Goal: Check status: Check status

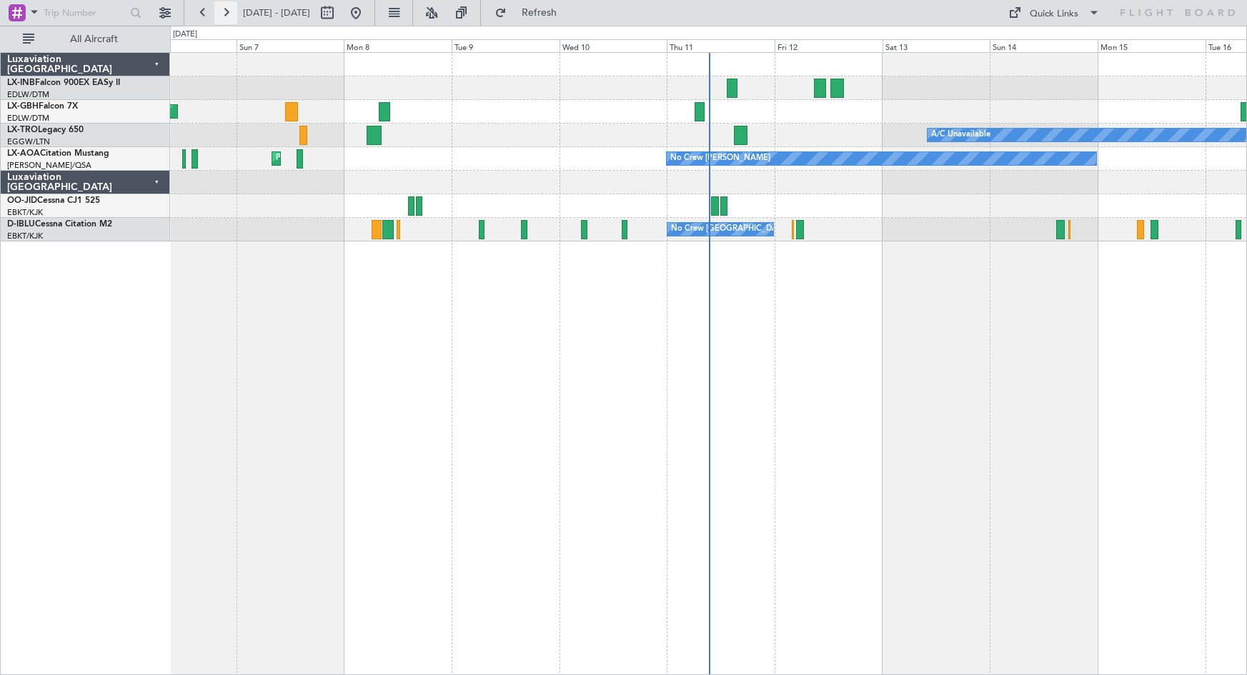
click at [224, 14] on button at bounding box center [225, 12] width 23 height 23
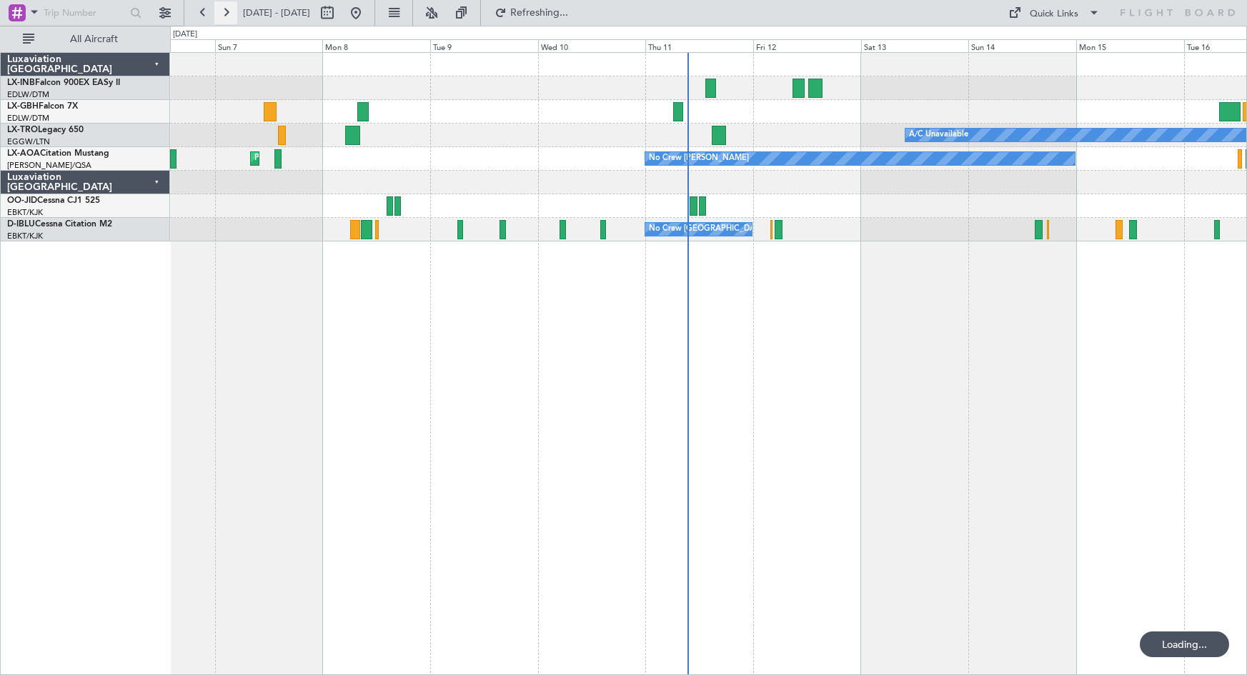
click at [224, 14] on button at bounding box center [225, 12] width 23 height 23
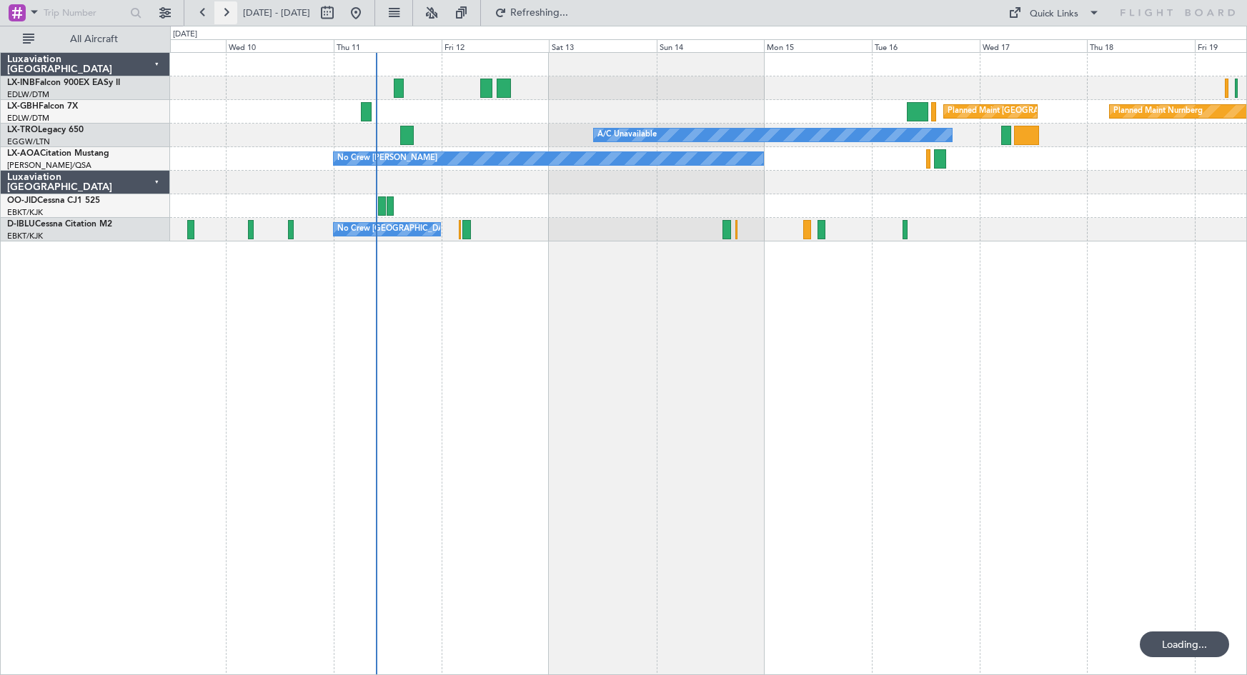
click at [224, 14] on button at bounding box center [225, 12] width 23 height 23
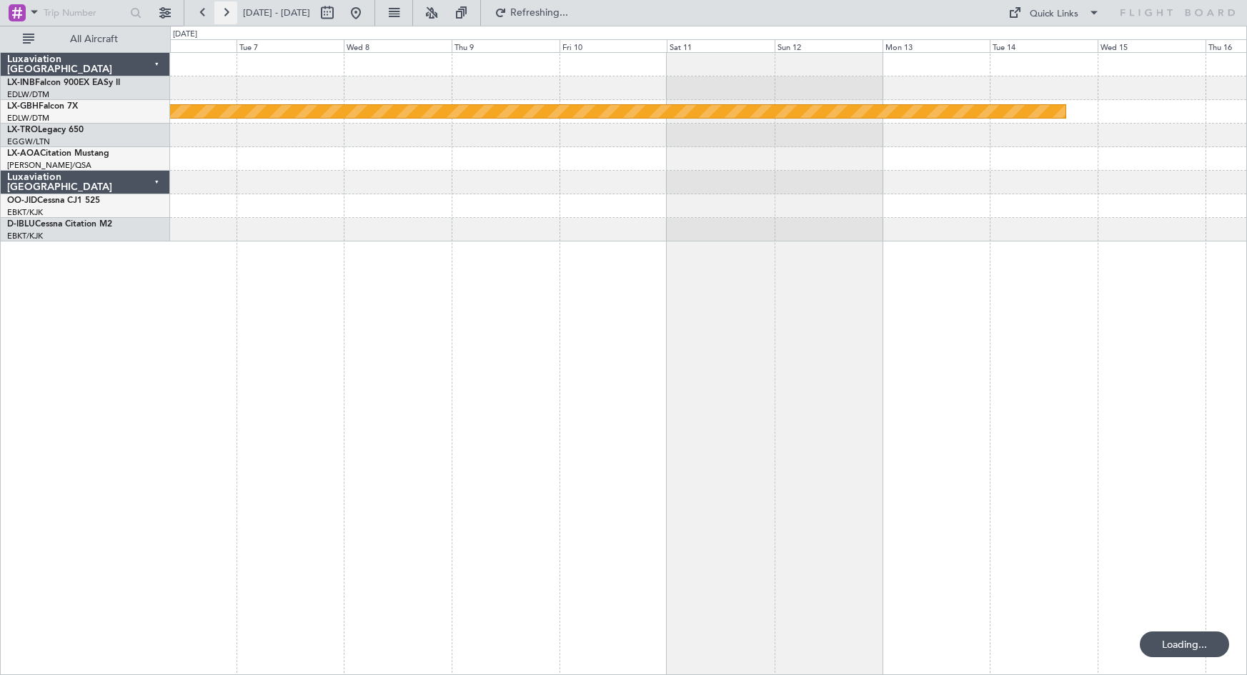
click at [224, 14] on button at bounding box center [225, 12] width 23 height 23
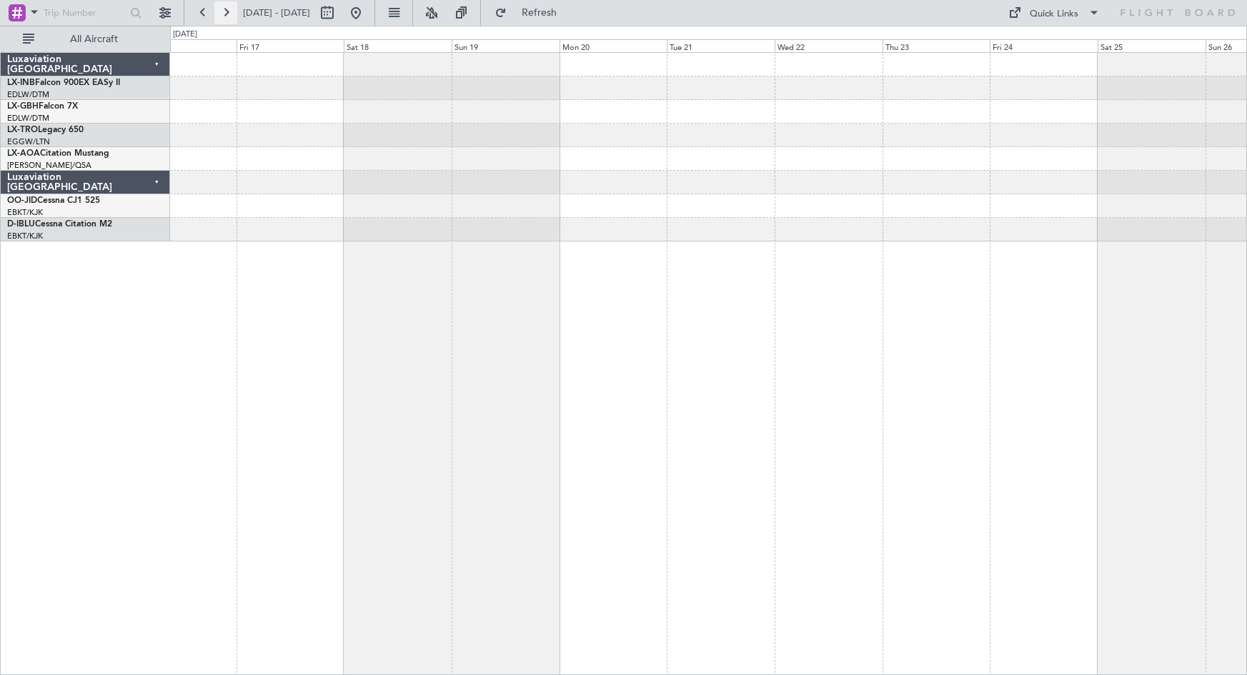
click at [224, 14] on button at bounding box center [225, 12] width 23 height 23
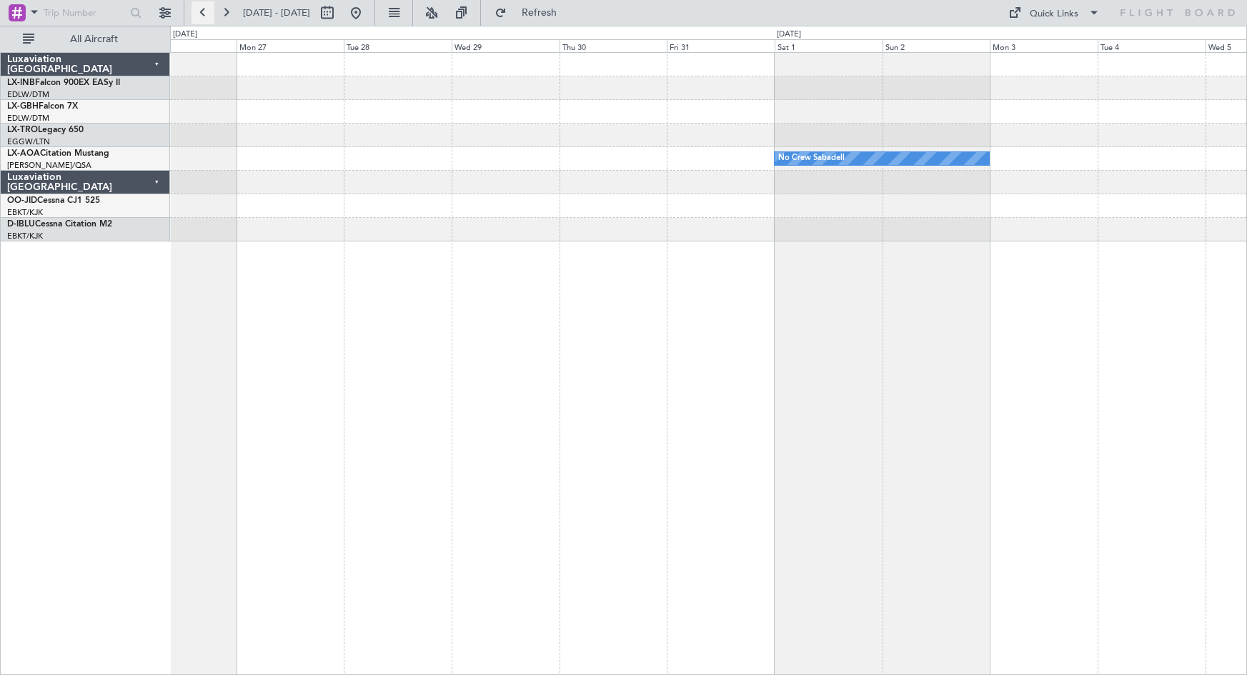
click at [195, 15] on button at bounding box center [202, 12] width 23 height 23
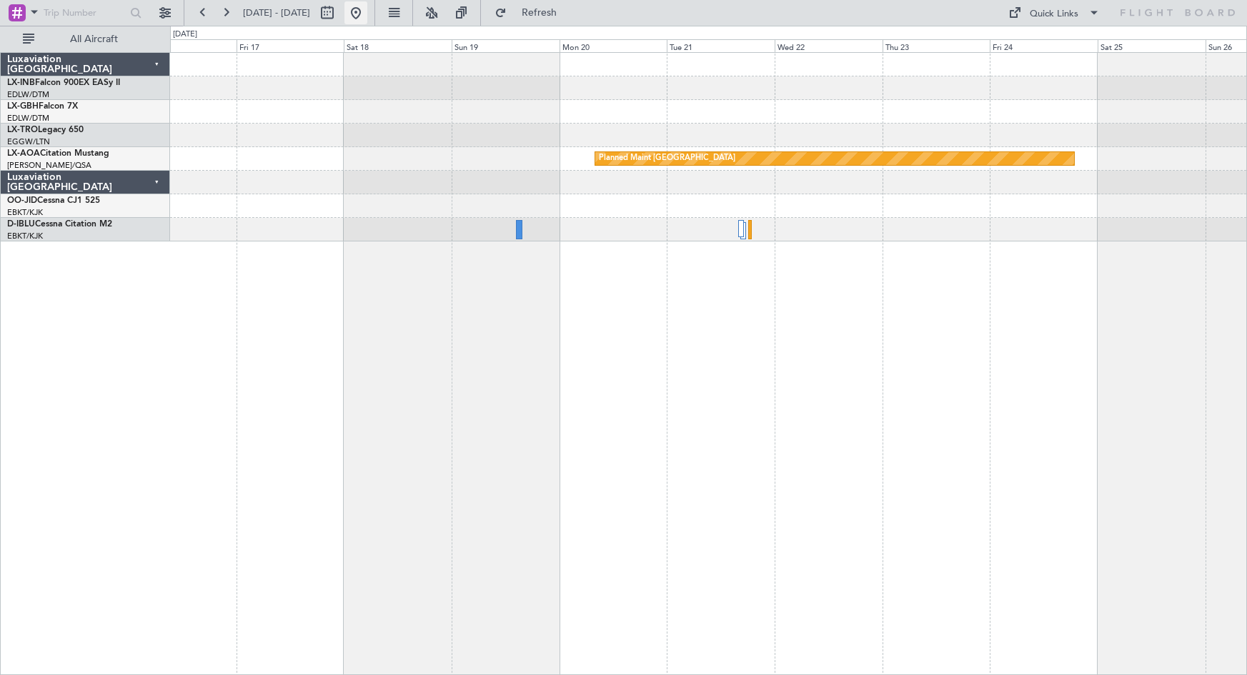
click at [367, 11] on button at bounding box center [355, 12] width 23 height 23
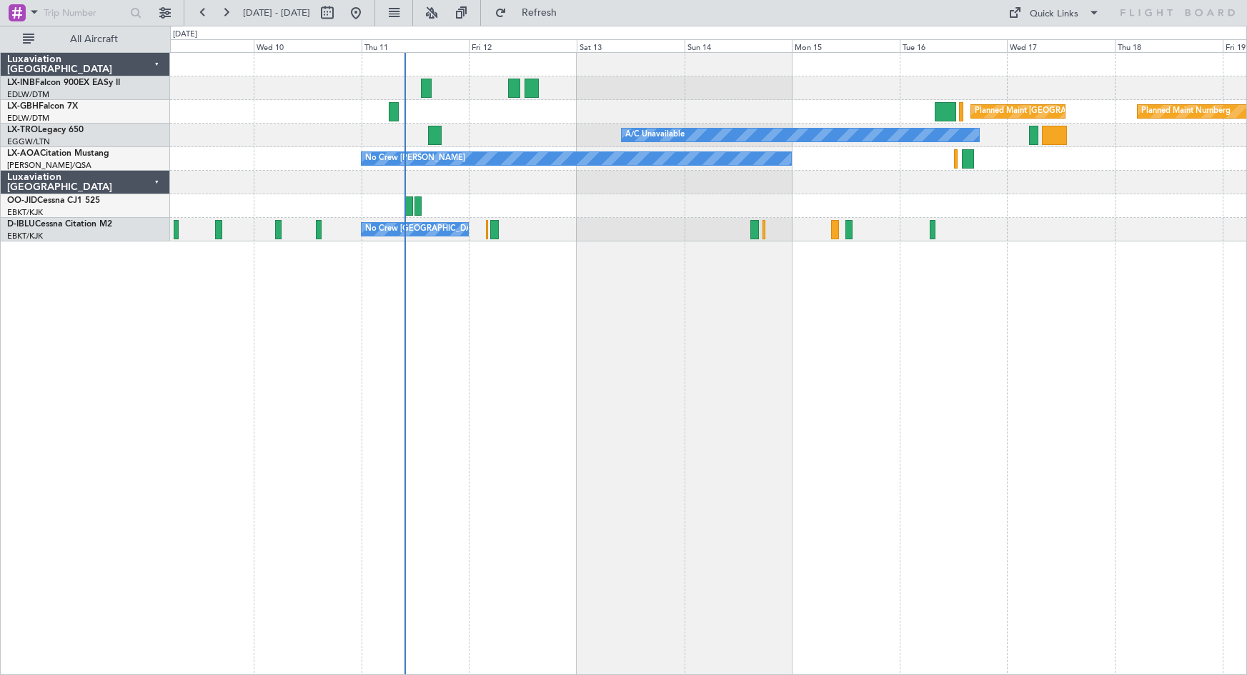
click at [657, 382] on div "Planned Maint [GEOGRAPHIC_DATA] ([GEOGRAPHIC_DATA]) Planned Maint Nurnberg A/C …" at bounding box center [708, 363] width 1077 height 623
click at [337, 97] on div at bounding box center [708, 88] width 1076 height 24
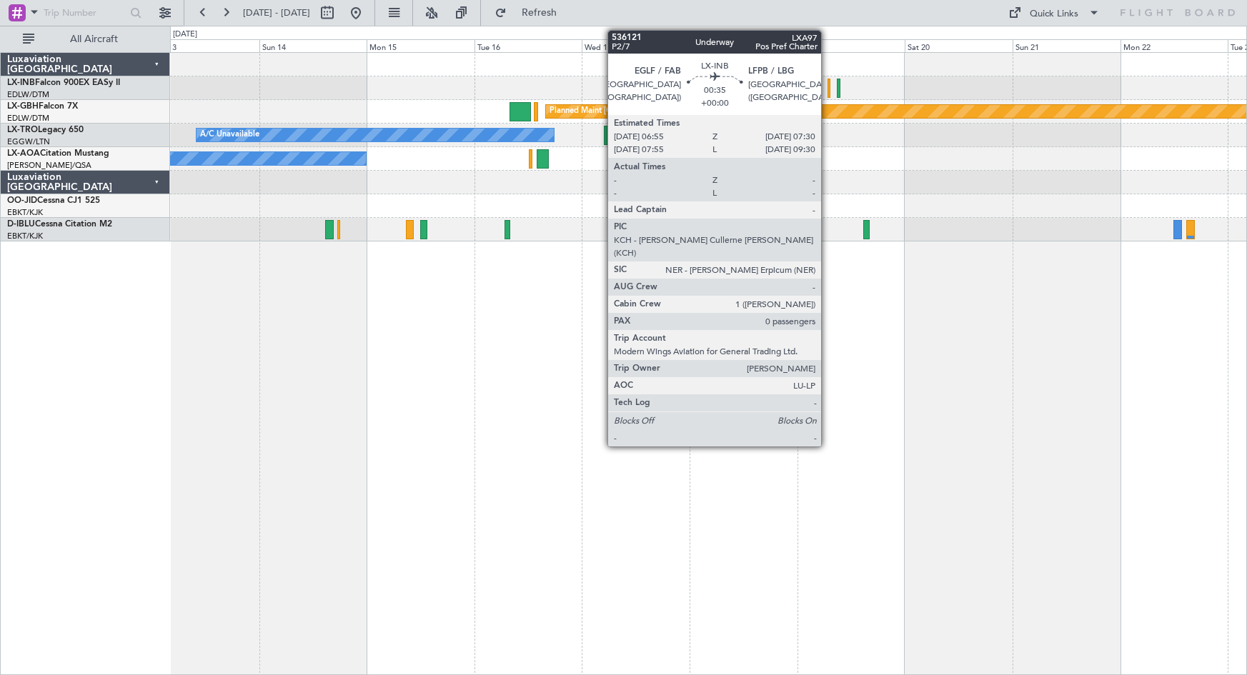
click at [827, 90] on div at bounding box center [828, 88] width 3 height 19
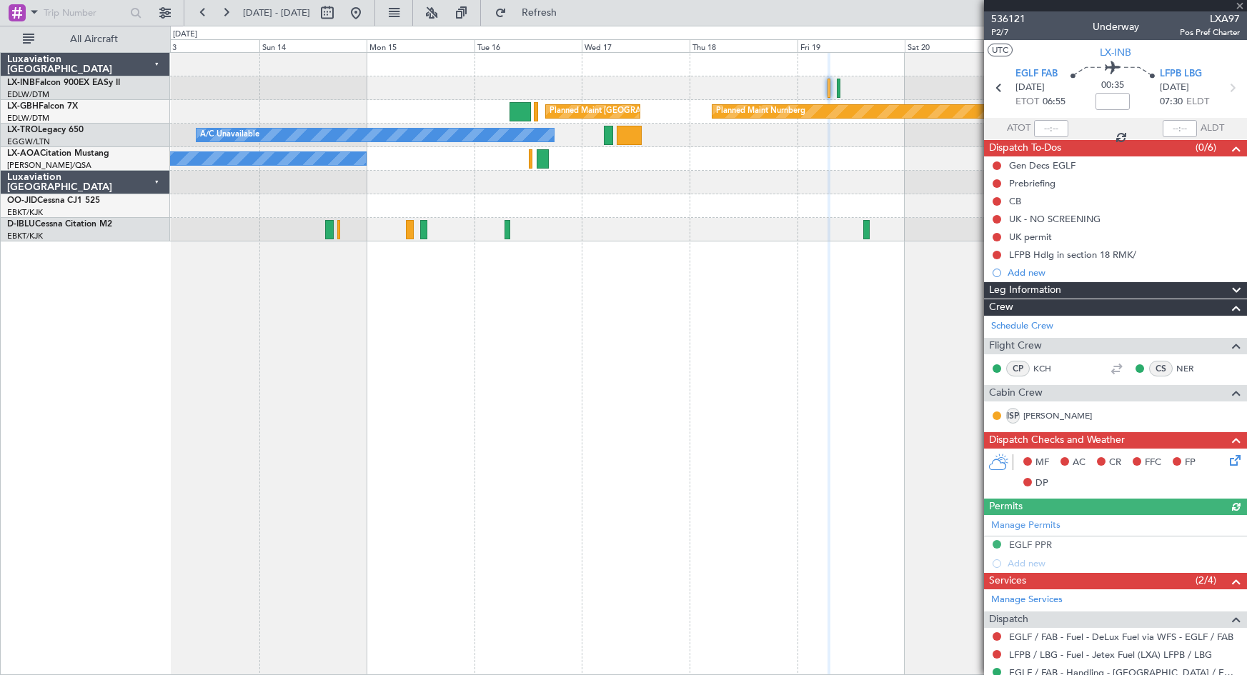
scroll to position [99, 0]
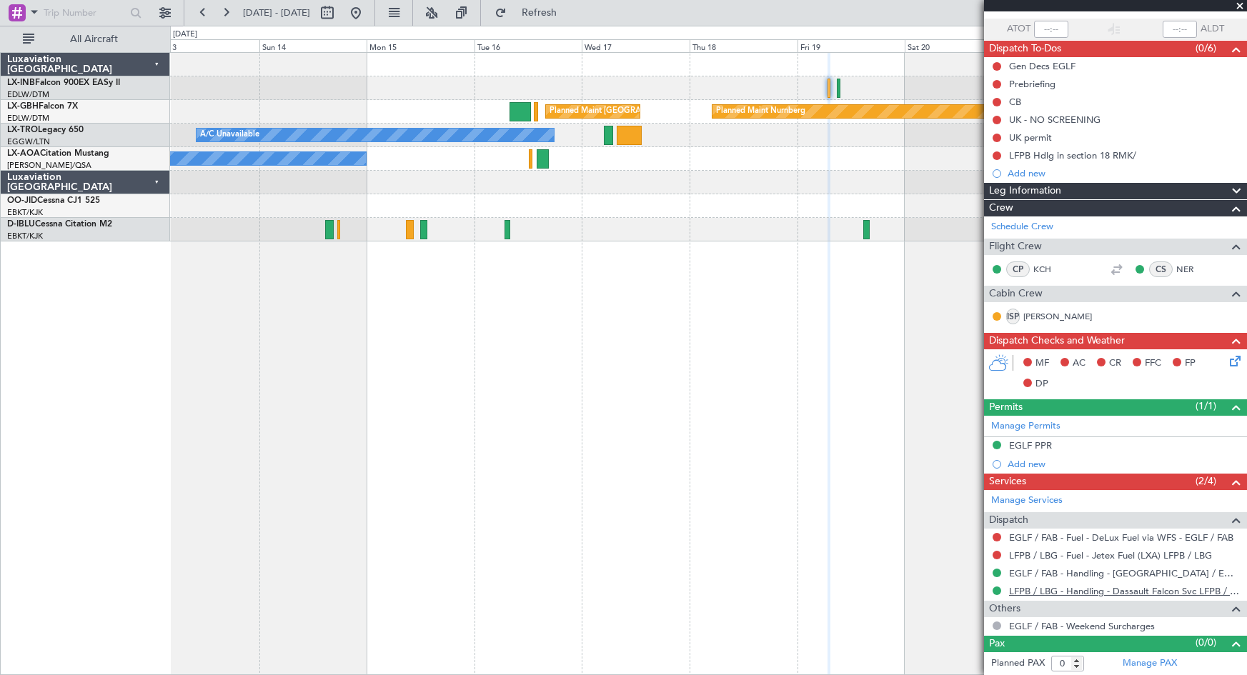
click at [1190, 590] on link "LFPB / LBG - Handling - Dassault Falcon Svc LFPB / LBG" at bounding box center [1124, 591] width 231 height 12
